Goal: Information Seeking & Learning: Learn about a topic

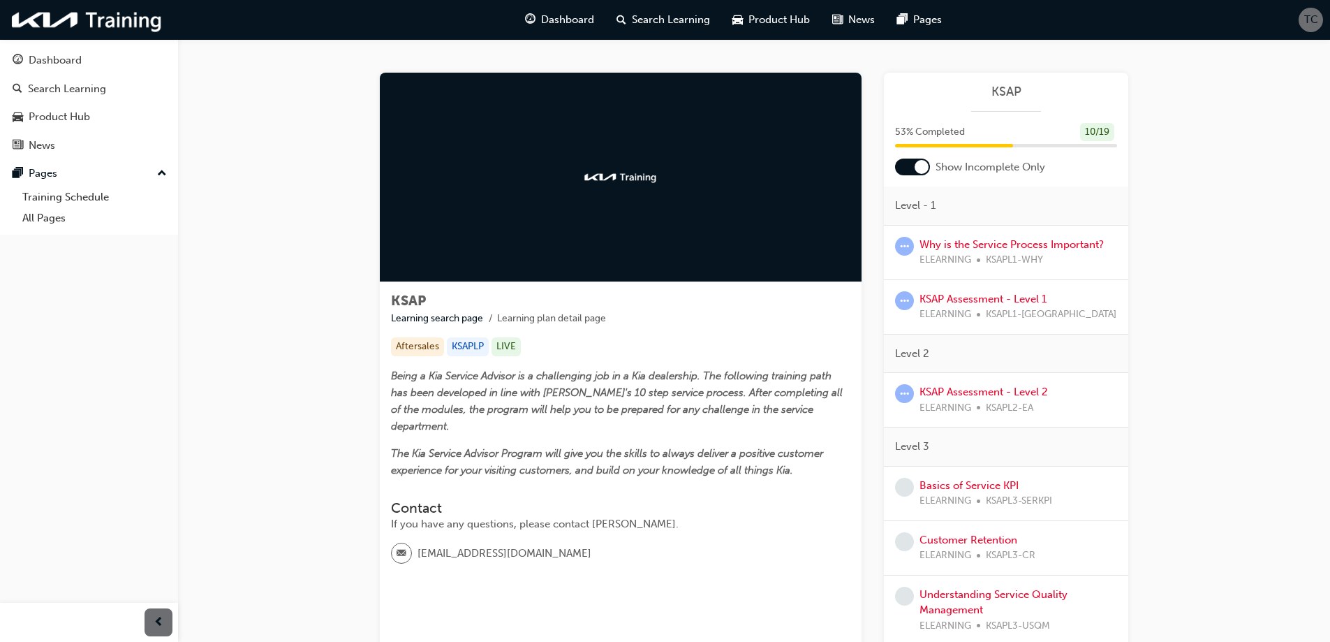
click at [918, 166] on div at bounding box center [922, 167] width 14 height 14
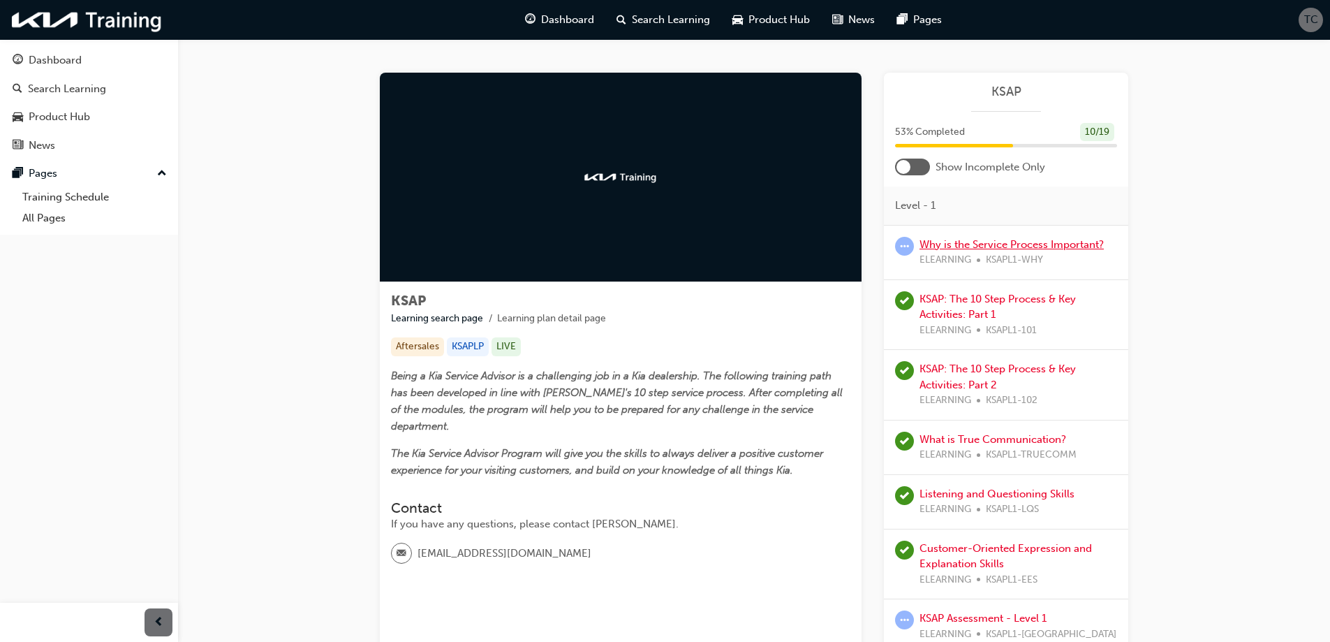
click at [982, 246] on link "Why is the Service Process Important?" at bounding box center [1012, 244] width 184 height 13
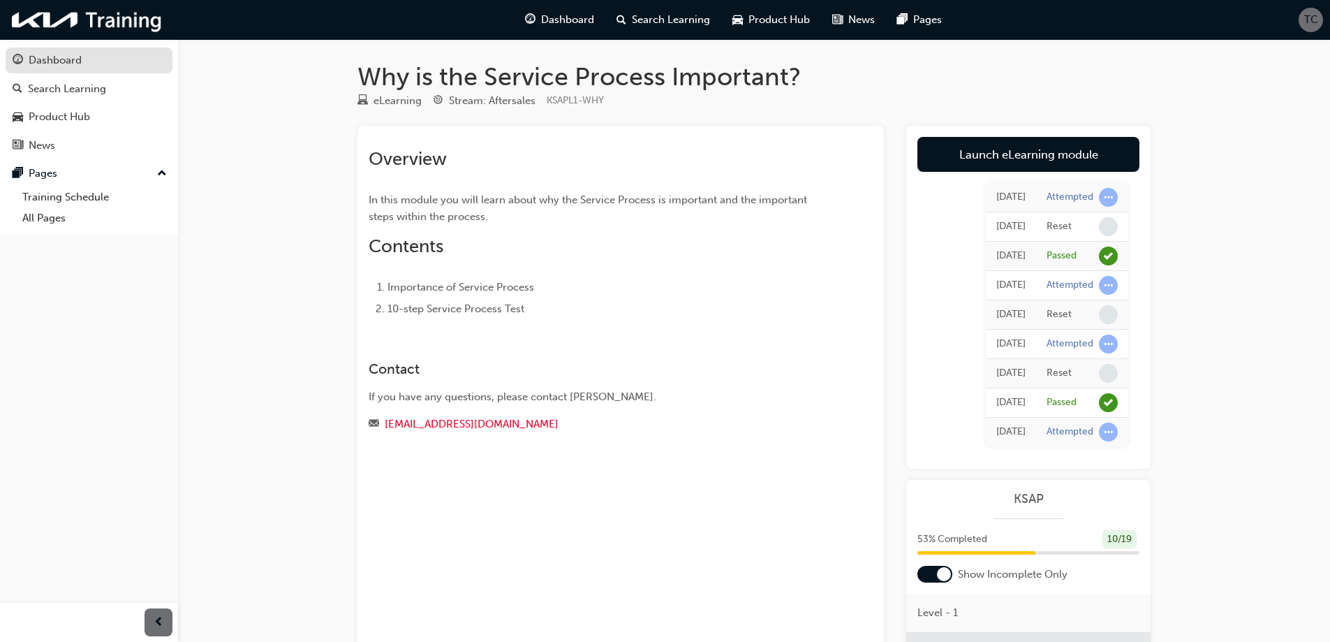
drag, startPoint x: 50, startPoint y: 59, endPoint x: 116, endPoint y: 72, distance: 67.5
click at [51, 59] on div "Dashboard" at bounding box center [55, 60] width 53 height 16
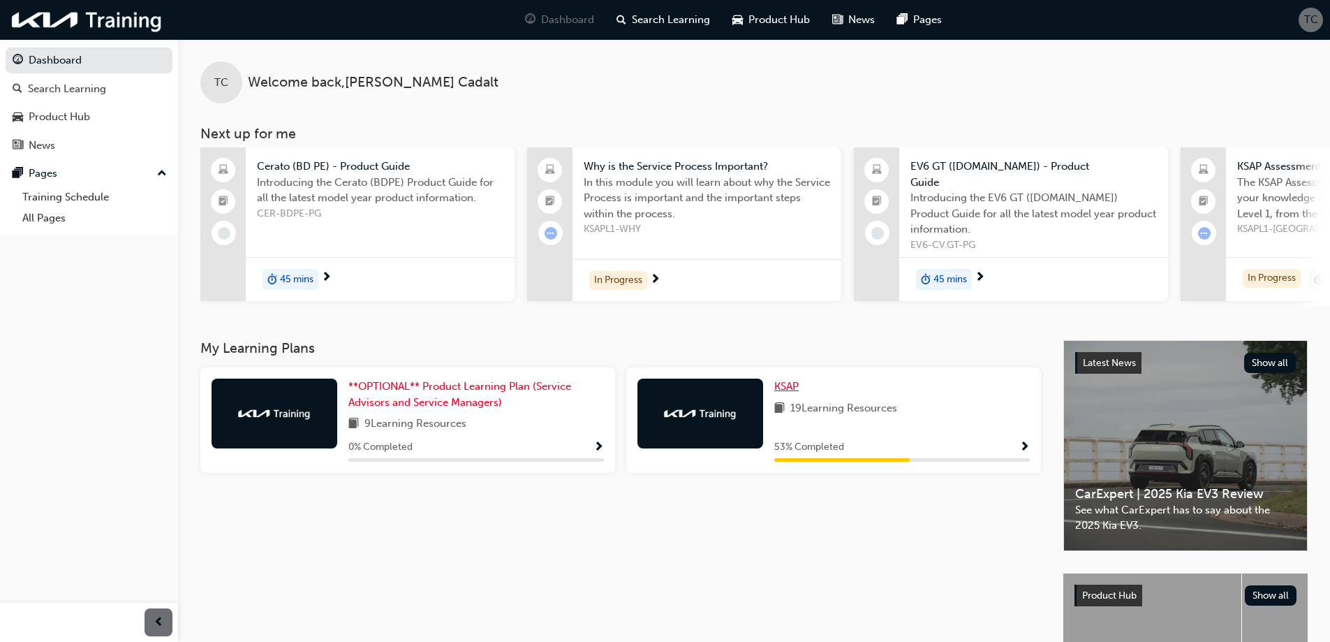
click at [782, 382] on span "KSAP" at bounding box center [786, 386] width 24 height 13
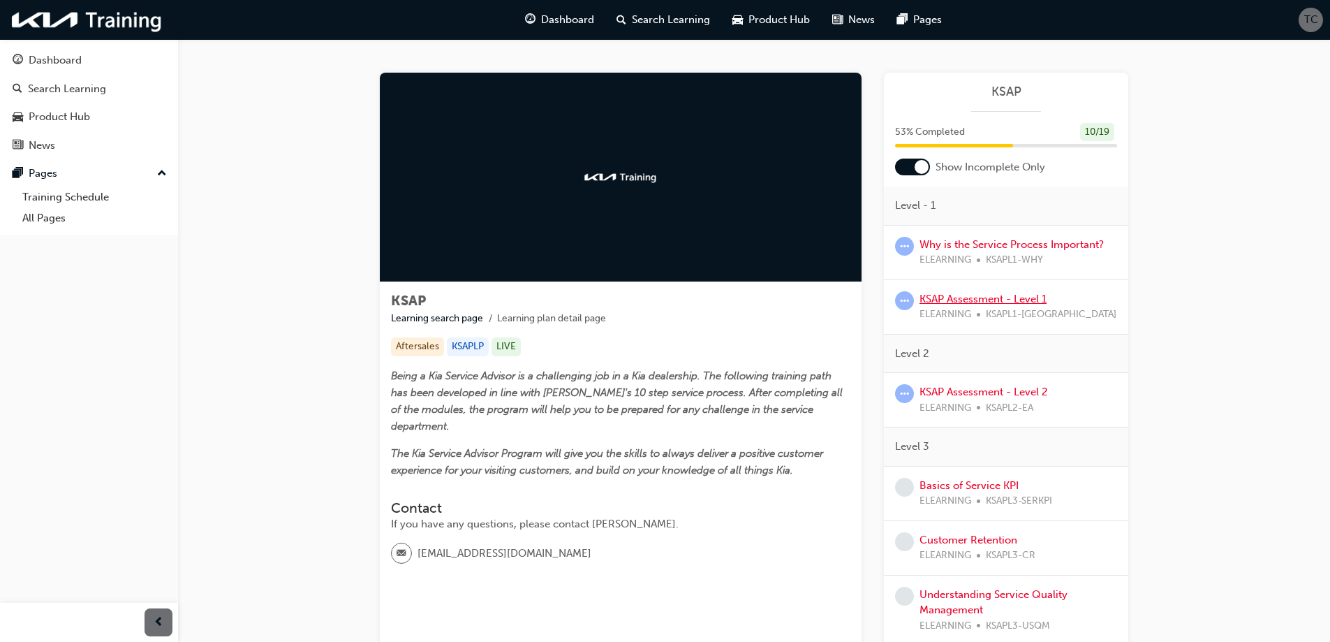
click at [989, 293] on link "KSAP Assessment - Level 1" at bounding box center [983, 299] width 127 height 13
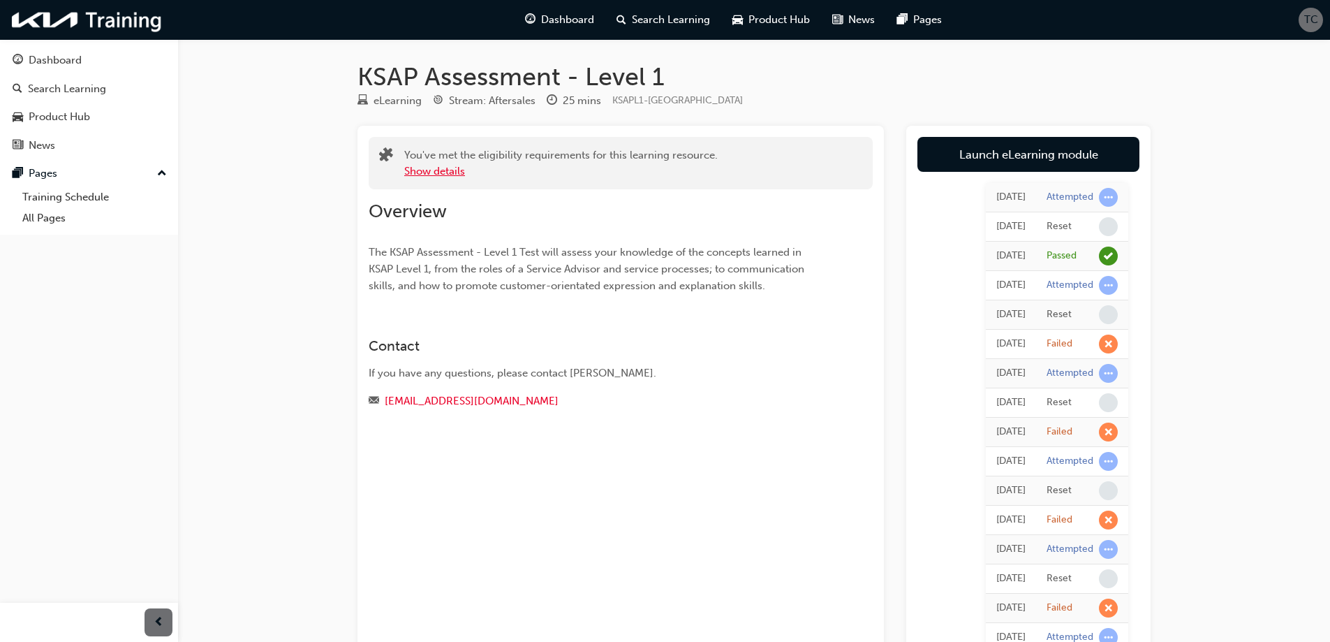
click at [429, 167] on button "Show details" at bounding box center [434, 171] width 61 height 16
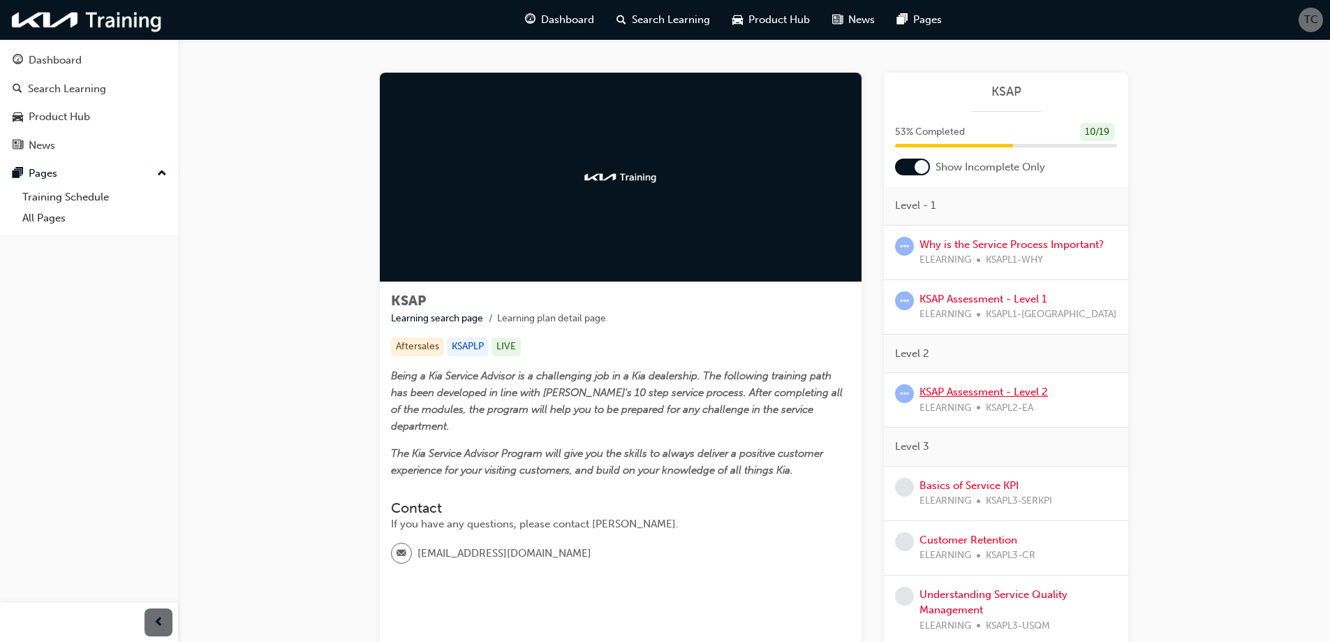
click at [950, 390] on link "KSAP Assessment - Level 2" at bounding box center [984, 391] width 128 height 13
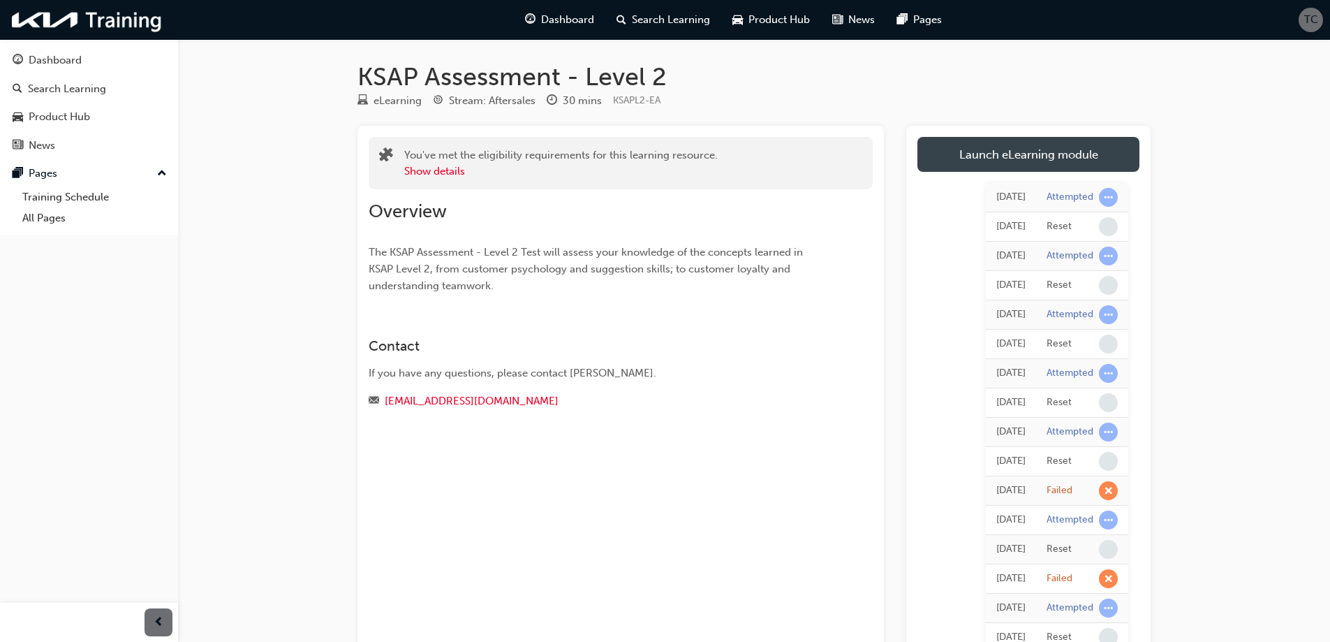
click at [1063, 147] on link "Launch eLearning module" at bounding box center [1028, 154] width 222 height 35
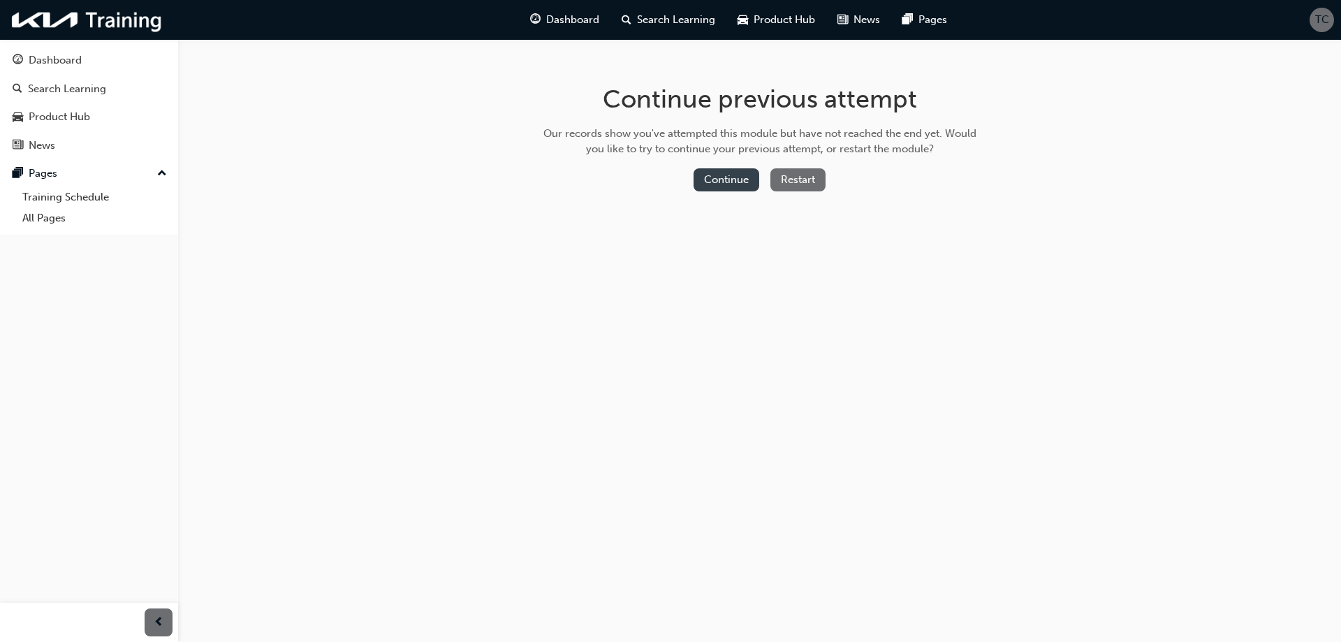
click at [700, 187] on button "Continue" at bounding box center [726, 179] width 66 height 23
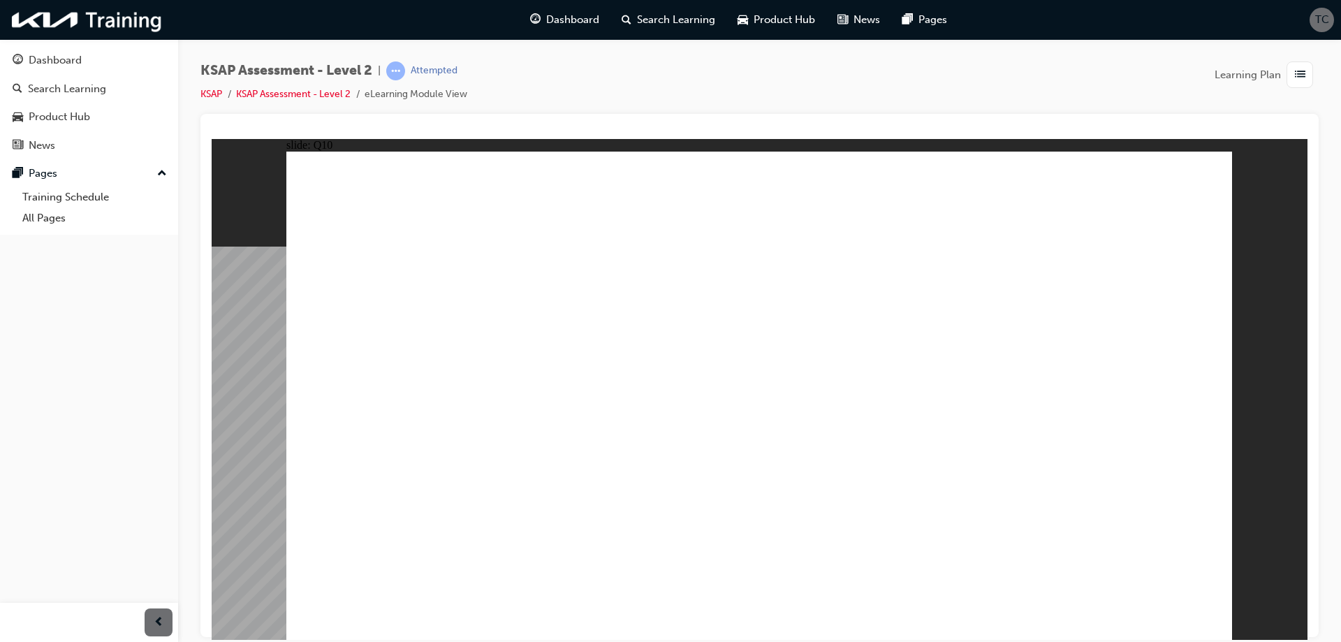
radio input "true"
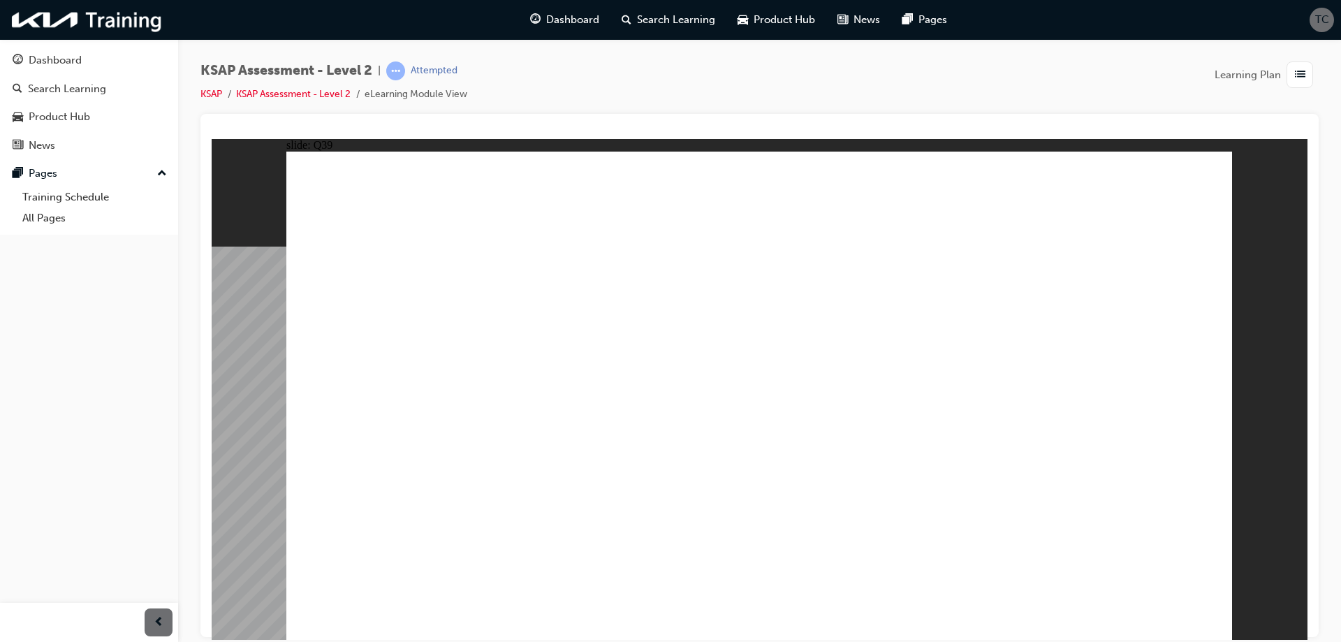
radio input "true"
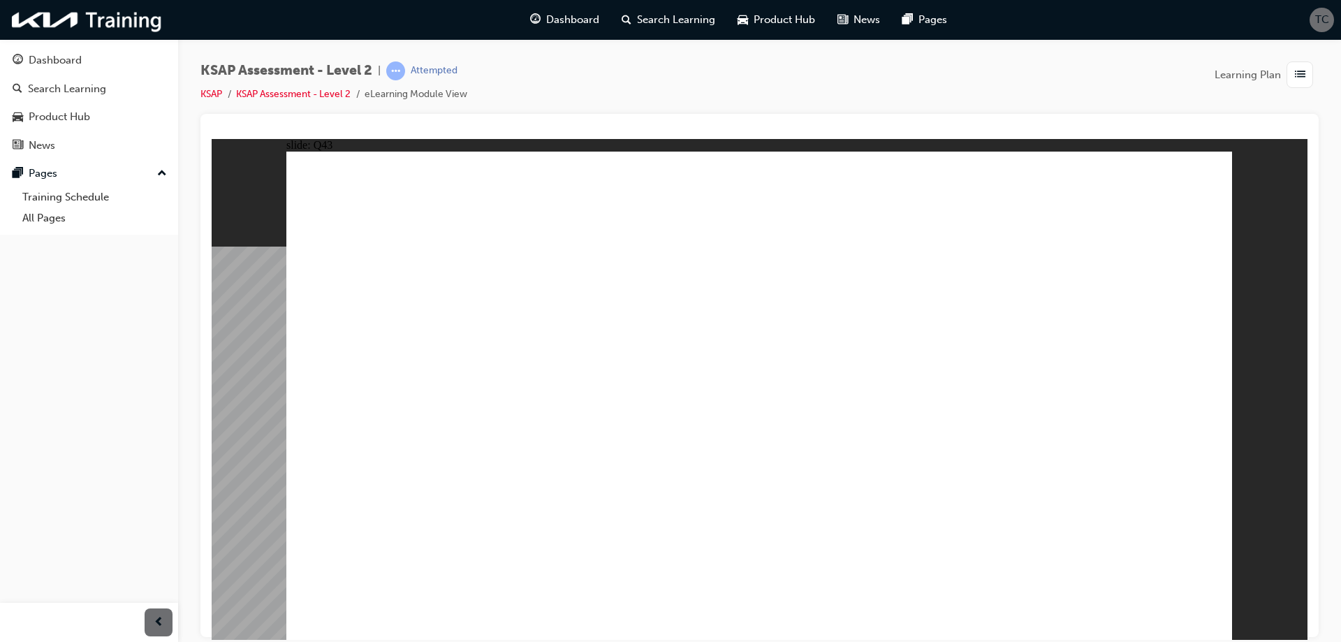
radio input "true"
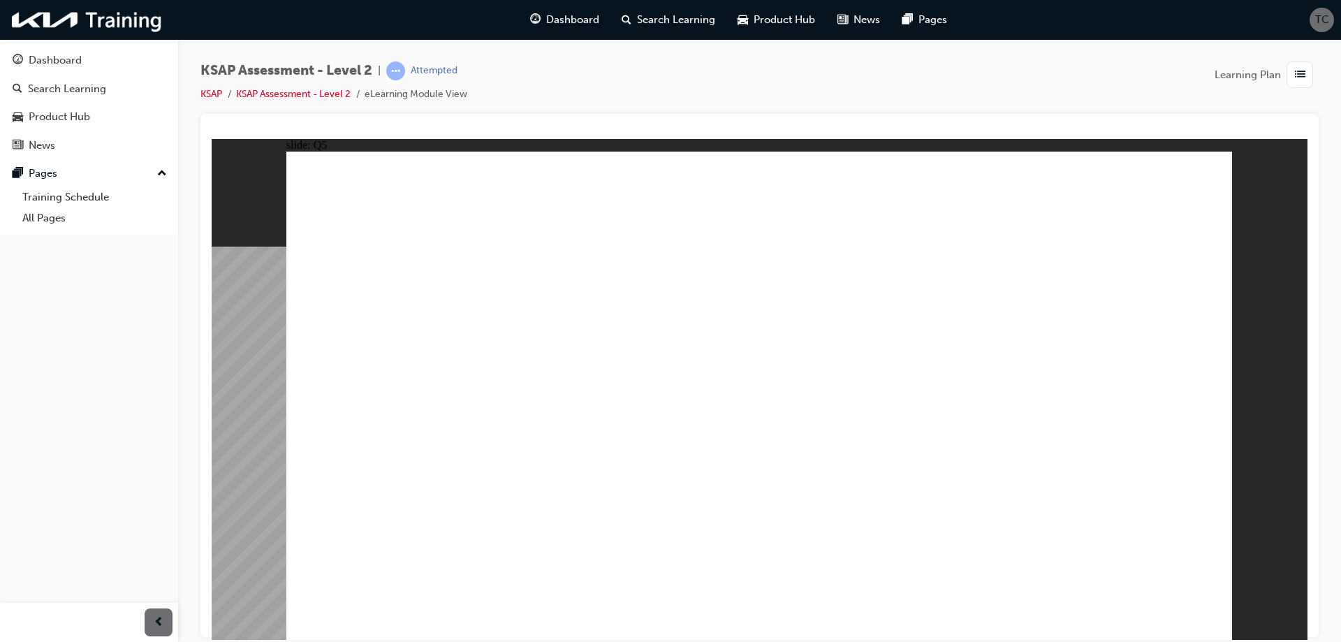
radio input "true"
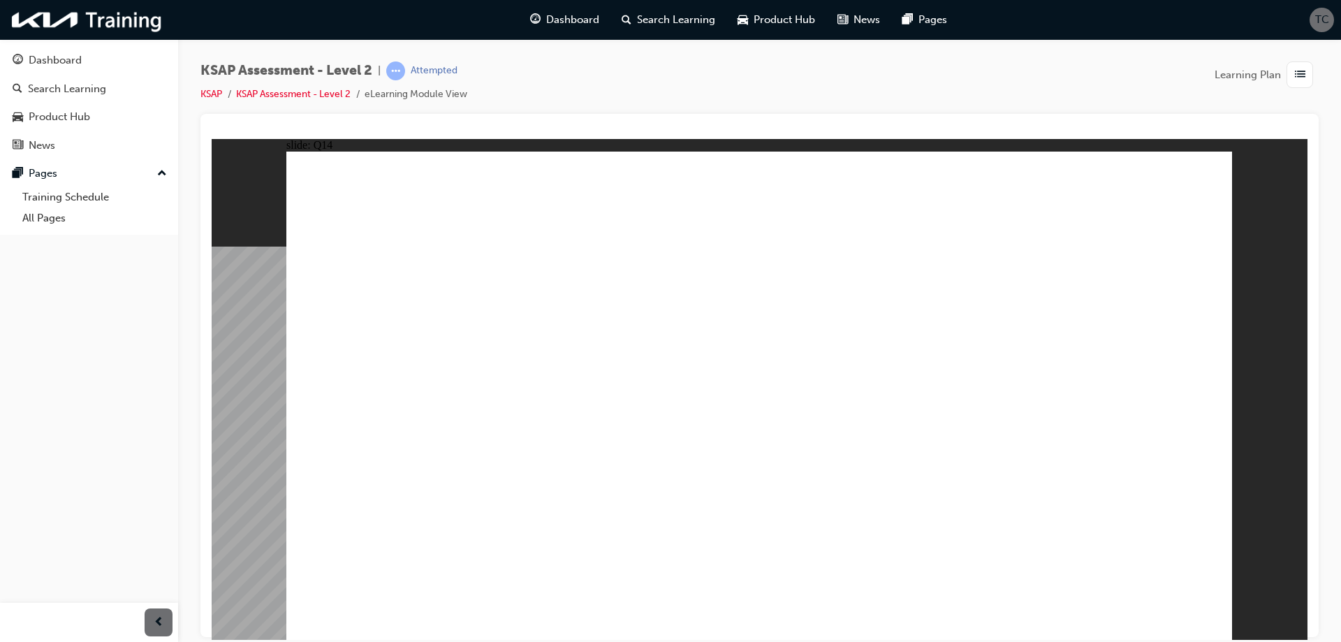
radio input "true"
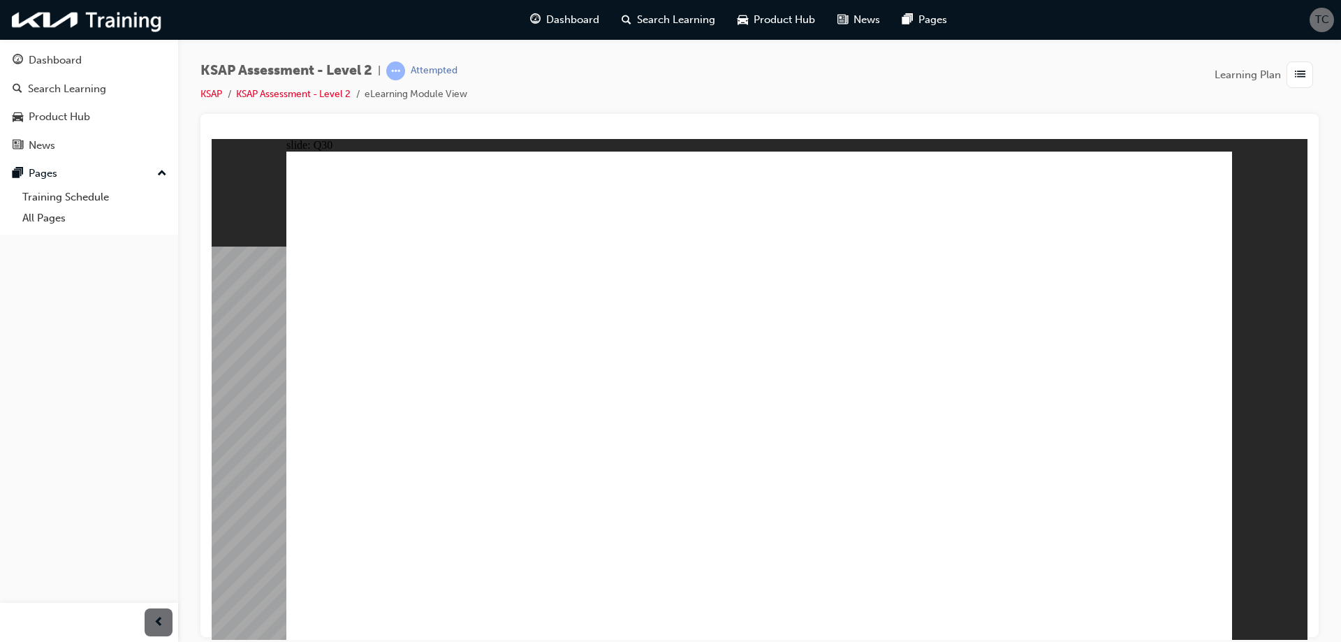
radio input "true"
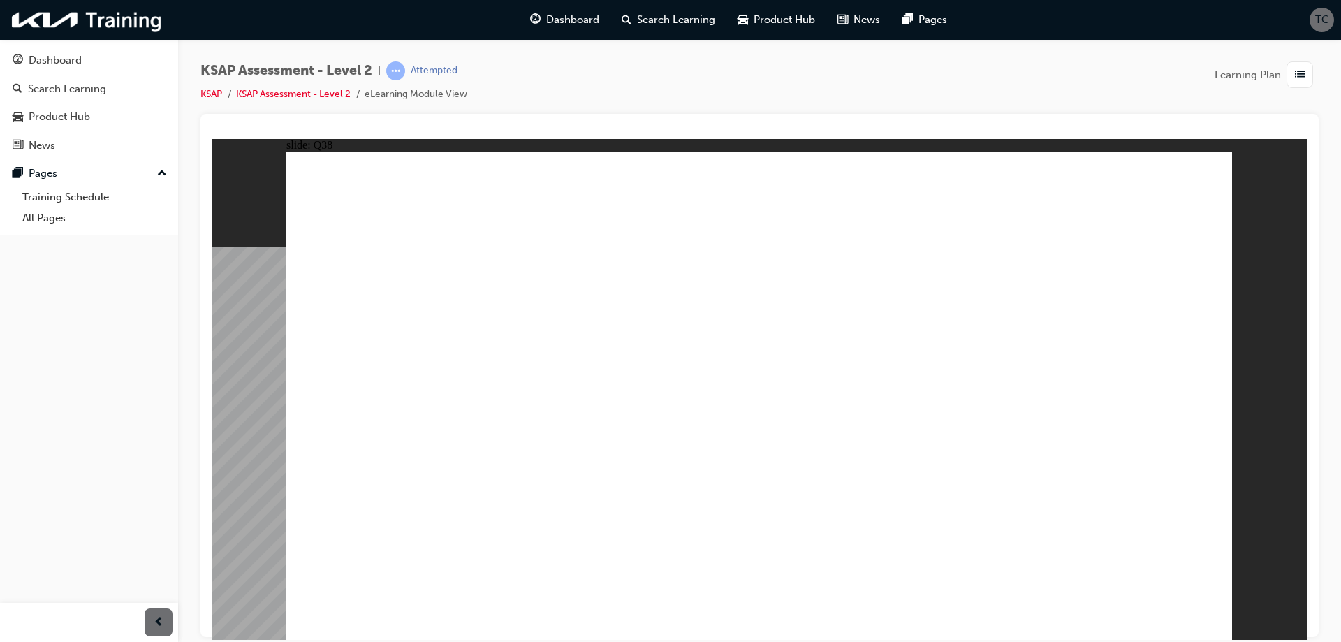
radio input "true"
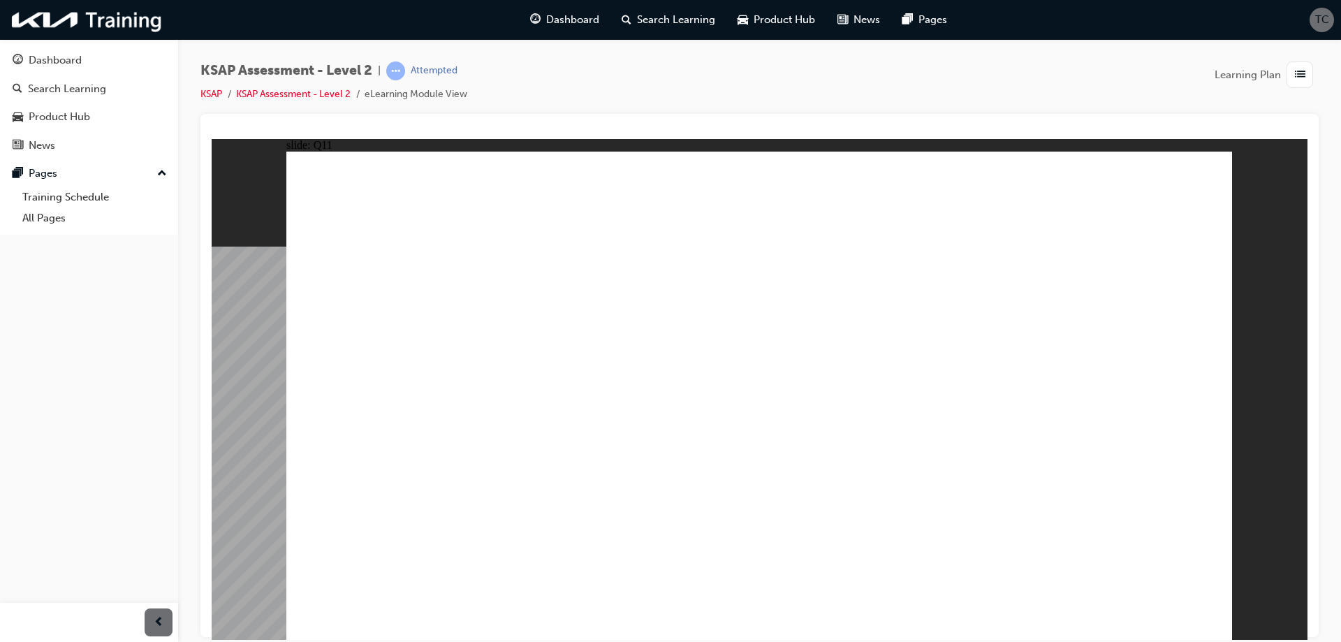
radio input "true"
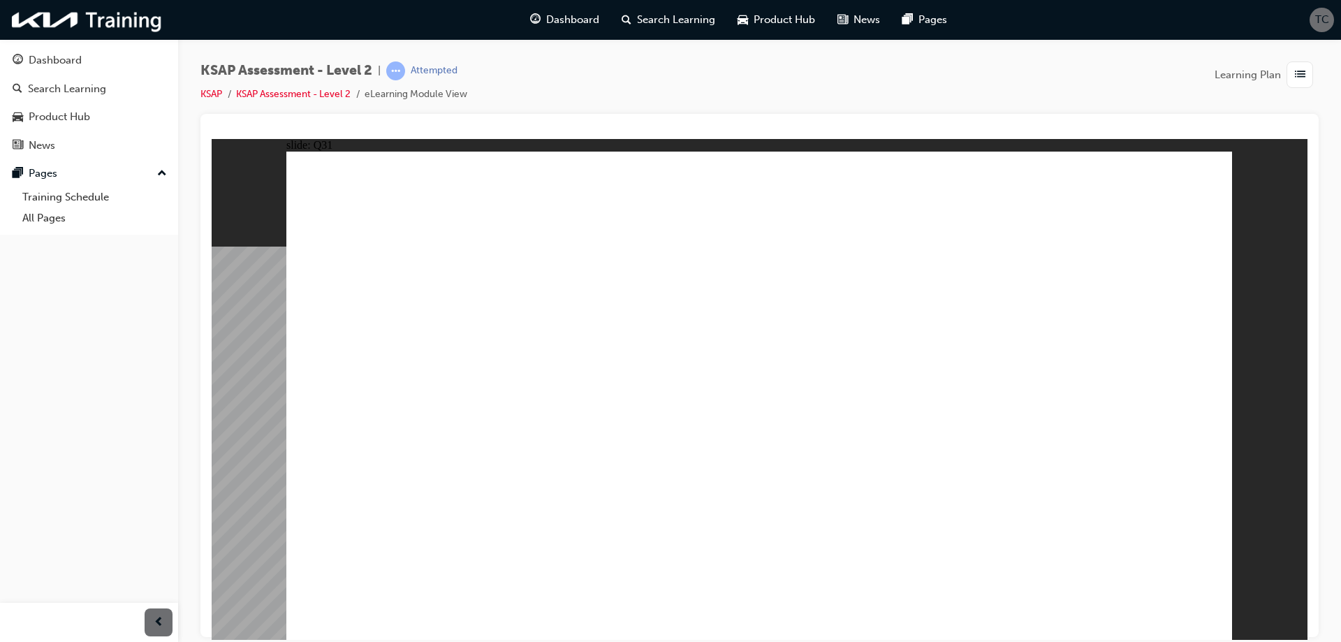
radio input "true"
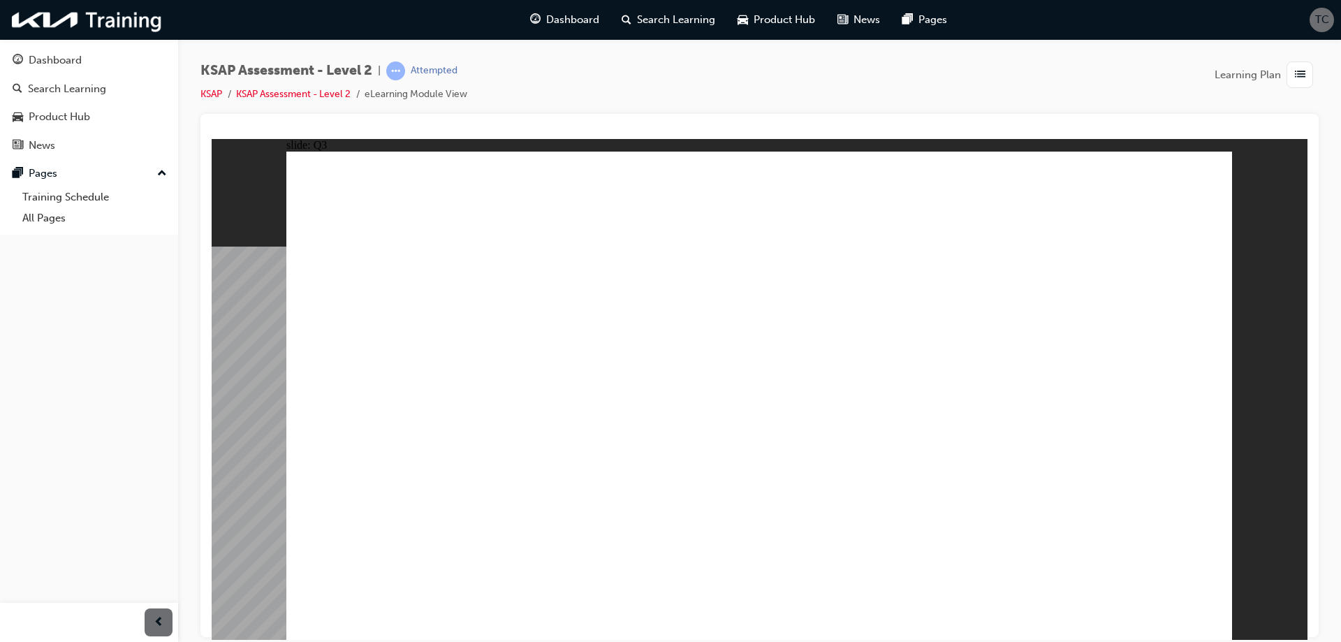
radio input "true"
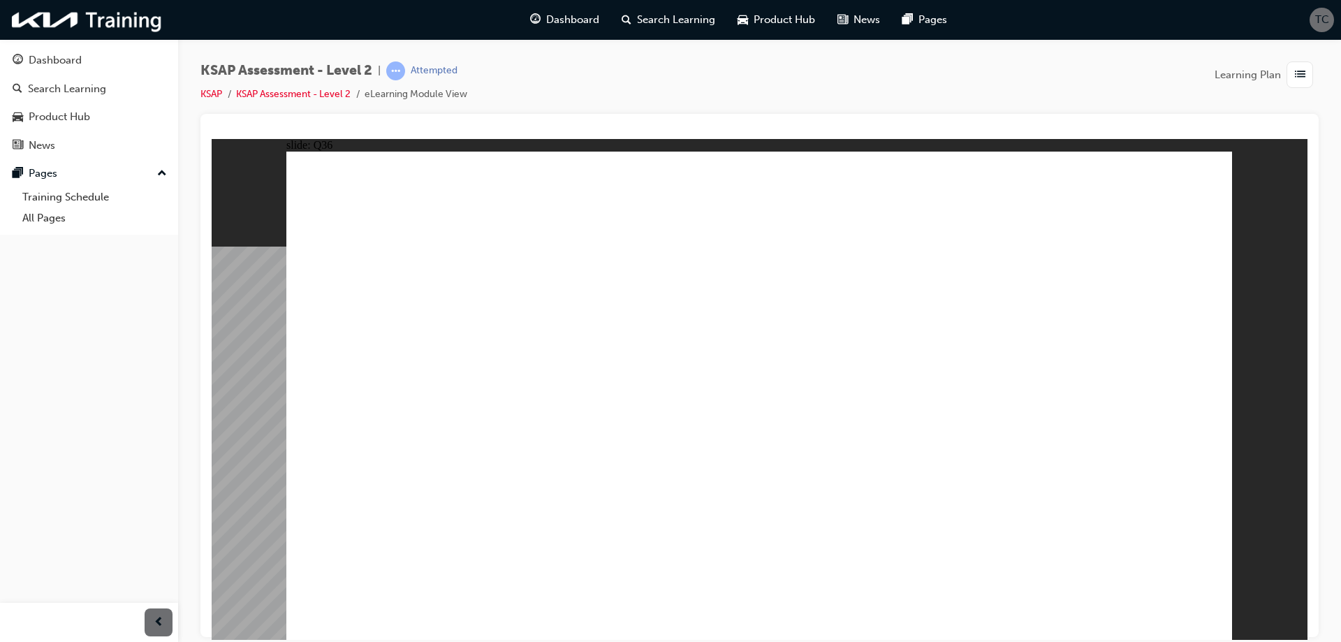
radio input "true"
